Goal: Information Seeking & Learning: Find specific fact

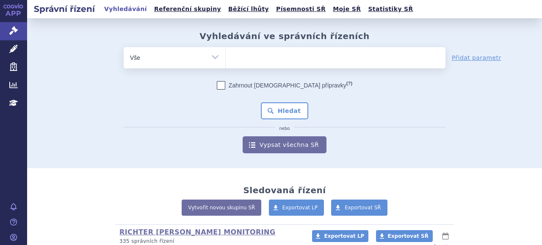
click at [235, 58] on ul at bounding box center [336, 56] width 220 height 18
click at [226, 58] on select at bounding box center [225, 57] width 0 height 21
click at [211, 60] on select "Vše Spisová značka Typ SŘ Přípravek/SUKL kód Účastník/Držitel" at bounding box center [175, 56] width 102 height 19
select select "filter-procedure-type"
click at [124, 47] on select "Vše Spisová značka Typ SŘ Přípravek/SUKL kód Účastník/Držitel" at bounding box center [175, 56] width 102 height 19
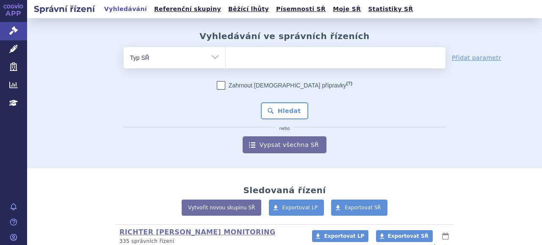
click at [232, 61] on input "search" at bounding box center [234, 56] width 5 height 11
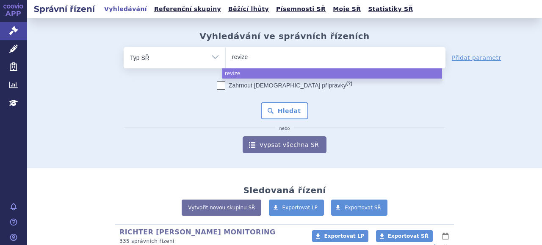
type input "revize"
select select "revize"
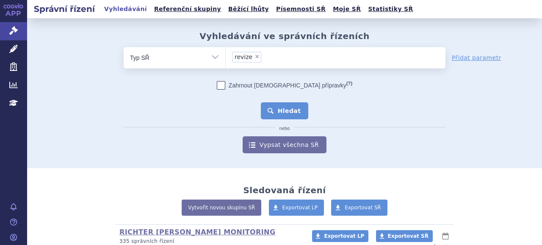
click at [281, 109] on button "Hledat" at bounding box center [285, 110] width 48 height 17
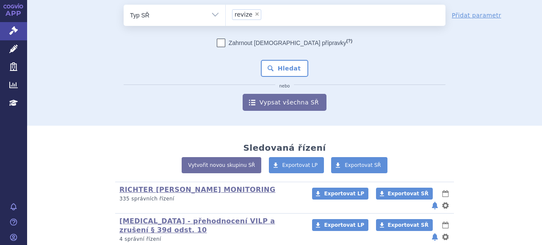
scroll to position [10, 0]
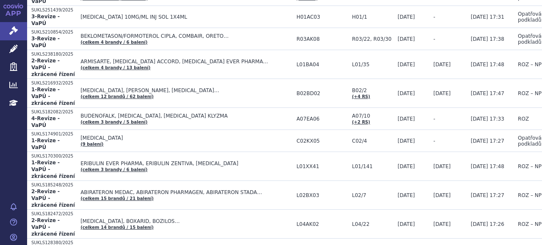
scroll to position [42, 0]
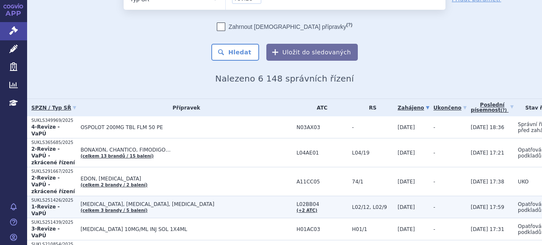
click at [49, 203] on strong "1-Revize - VaPÚ" at bounding box center [45, 209] width 28 height 13
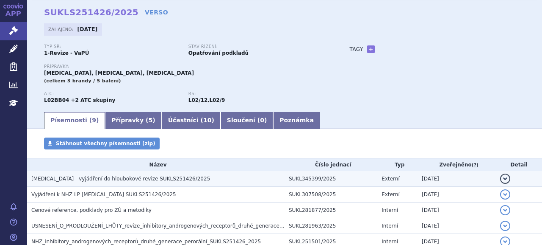
scroll to position [85, 0]
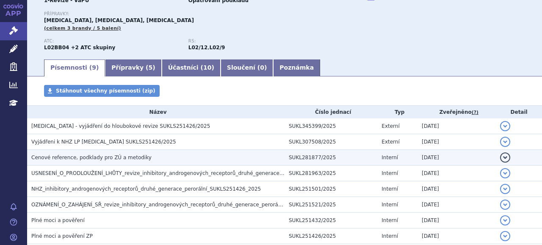
click at [106, 160] on span "Cenové reference, podklady pro ZÚ a metodiky" at bounding box center [91, 157] width 120 height 6
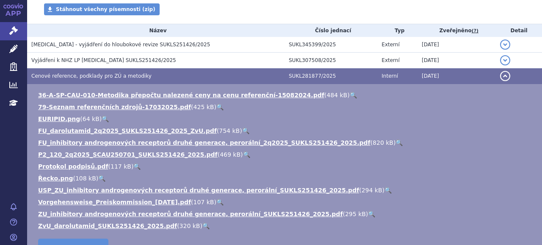
scroll to position [170, 0]
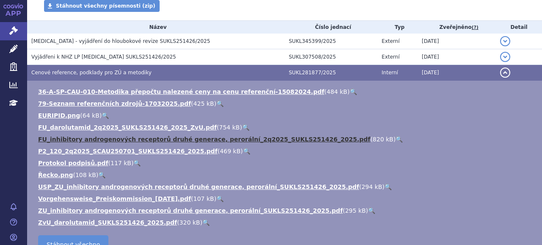
click at [110, 139] on link "FU_inhibitory androgenových receptorů druhé generace, perorální_2q2025_SUKLS251…" at bounding box center [204, 139] width 333 height 7
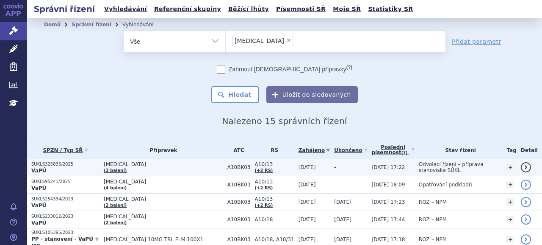
click at [112, 169] on link "(2 balení)" at bounding box center [115, 170] width 23 height 5
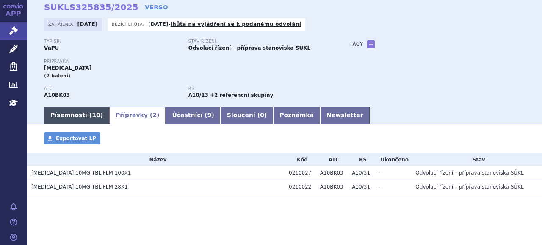
click at [91, 120] on link "Písemnosti ( 10 )" at bounding box center [76, 115] width 65 height 17
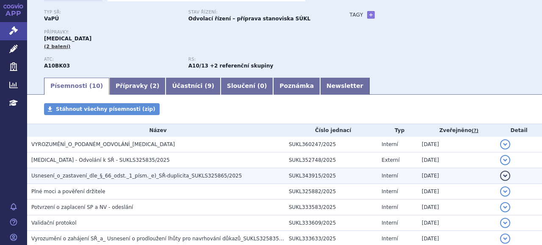
scroll to position [80, 0]
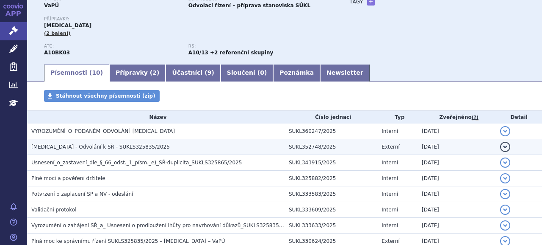
click at [80, 144] on span "Jardiance - Odvolání k SŘ - SUKLS325835/2025" at bounding box center [100, 147] width 139 height 6
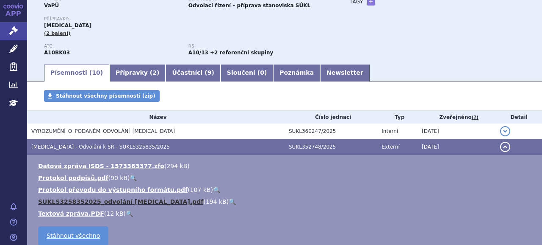
click at [90, 201] on link "SUKLS3258352025_odvolání Jardiance.pdf" at bounding box center [120, 201] width 165 height 7
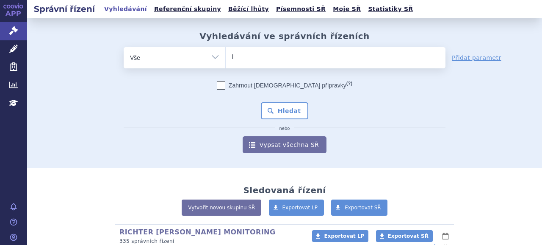
type input "la"
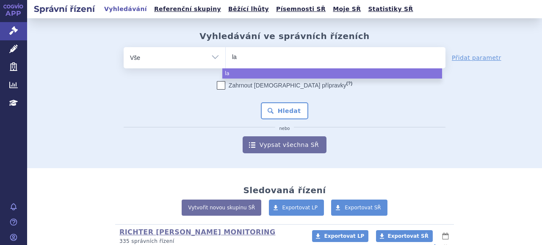
type input "lar"
type input "la"
type input "lar"
type input "lart"
type input "lartru"
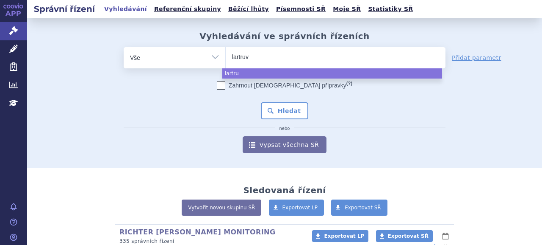
type input "[MEDICAL_DATA]"
select select "[MEDICAL_DATA]"
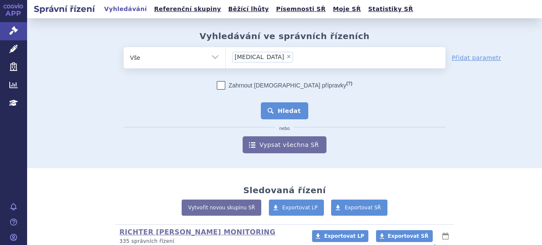
drag, startPoint x: 292, startPoint y: 109, endPoint x: 299, endPoint y: 117, distance: 9.9
click at [292, 110] on button "Hledat" at bounding box center [285, 110] width 48 height 17
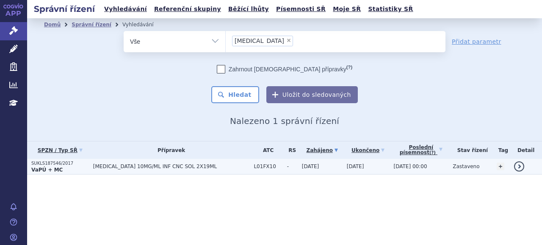
click at [68, 167] on p "VaPÚ + MC" at bounding box center [60, 169] width 58 height 7
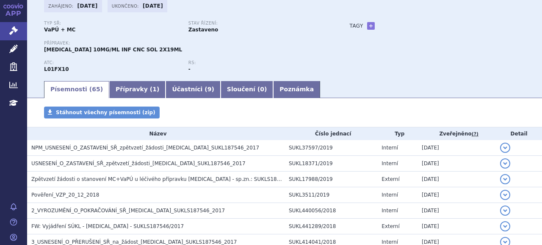
scroll to position [42, 0]
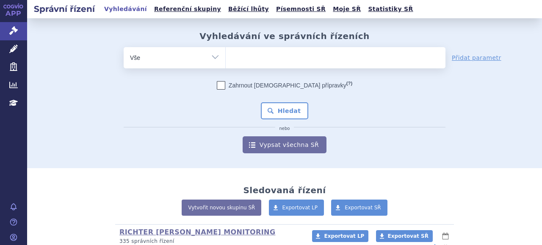
click at [14, 52] on icon at bounding box center [13, 49] width 8 height 8
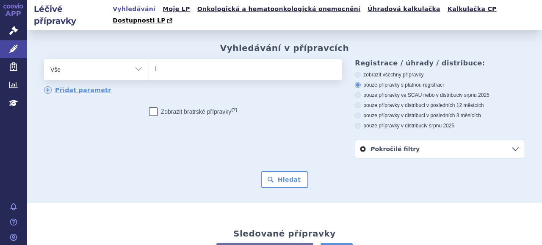
type input "la"
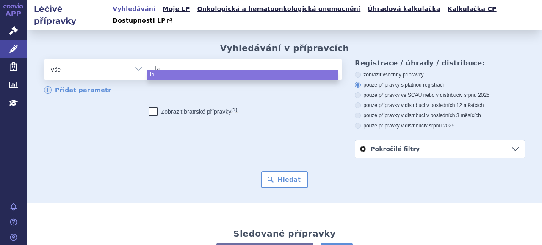
type input "lar"
type input "lart"
type input "lartru"
type input "lartruv"
type input "[MEDICAL_DATA]"
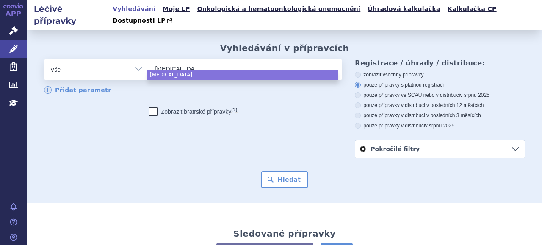
select select "[MEDICAL_DATA]"
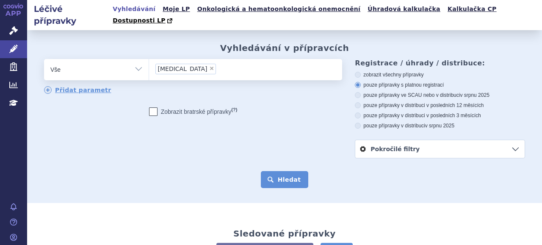
click at [288, 171] on button "Hledat" at bounding box center [285, 179] width 48 height 17
